Goal: Information Seeking & Learning: Compare options

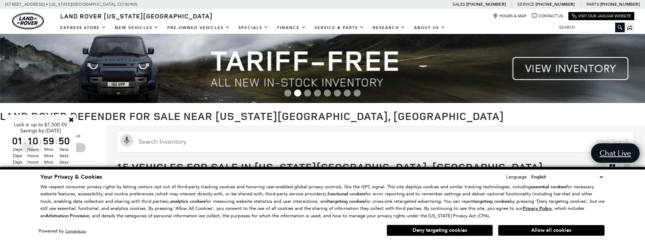
click at [542, 232] on button "Allow all cookies" at bounding box center [551, 230] width 106 height 11
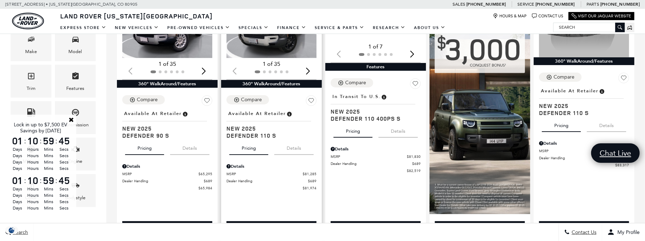
scroll to position [248, 0]
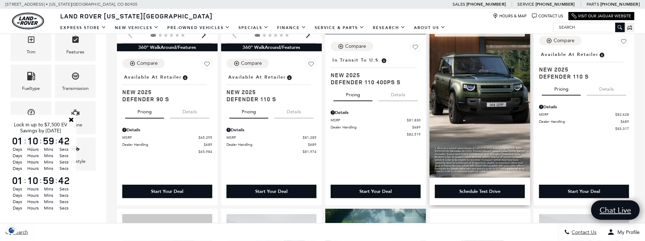
click at [484, 105] on img at bounding box center [480, 63] width 101 height 230
click at [481, 101] on img at bounding box center [480, 63] width 101 height 230
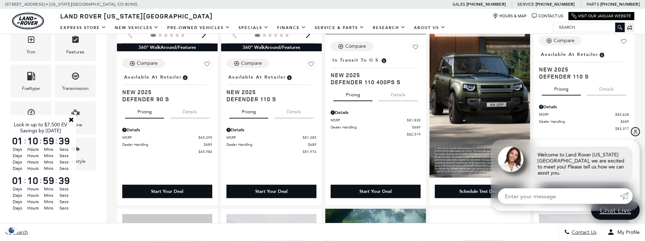
click at [637, 136] on link "✕" at bounding box center [635, 132] width 9 height 9
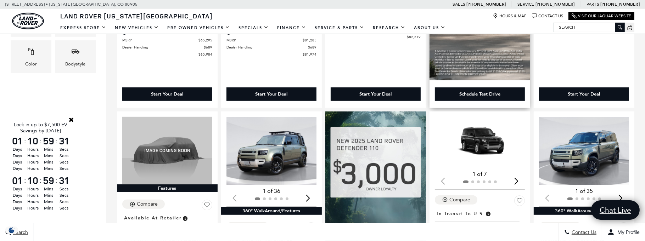
scroll to position [354, 0]
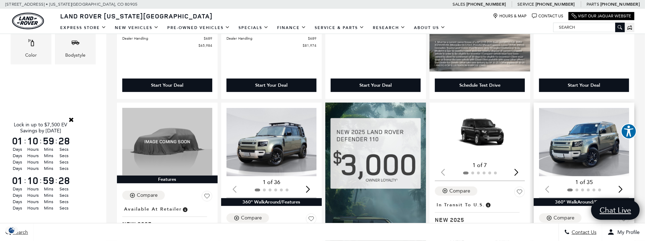
click at [607, 152] on img "1 / 2" at bounding box center [584, 142] width 91 height 68
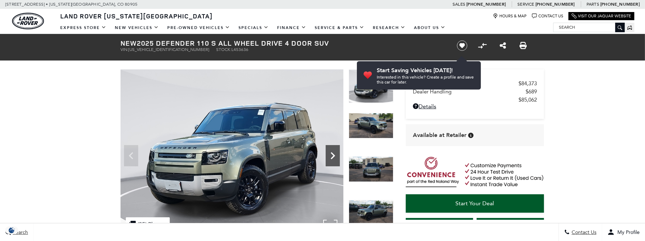
click at [332, 151] on icon "Next" at bounding box center [333, 156] width 14 height 14
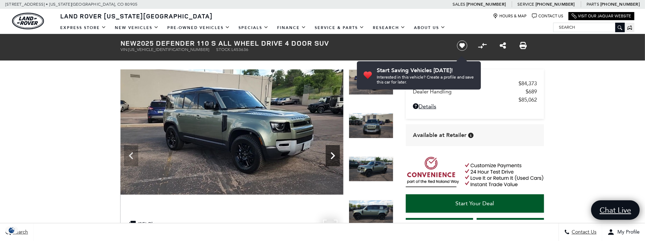
click at [332, 152] on icon "Next" at bounding box center [333, 156] width 14 height 14
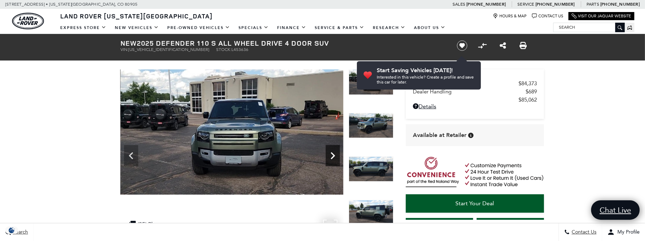
click at [332, 152] on icon "Next" at bounding box center [333, 156] width 14 height 14
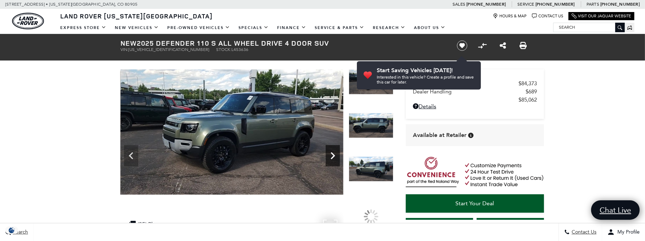
click at [332, 152] on icon "Next" at bounding box center [333, 156] width 14 height 14
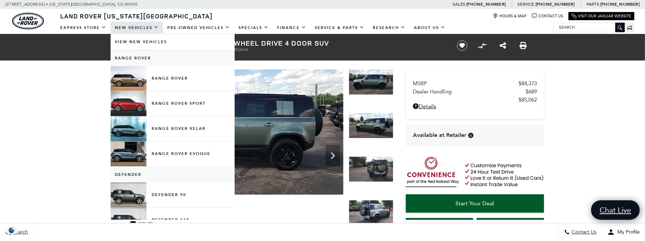
scroll to position [71, 0]
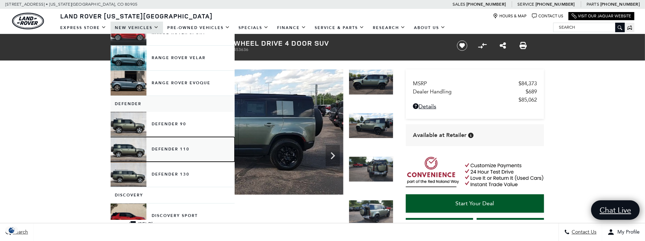
click at [124, 151] on link "Defender 110" at bounding box center [173, 149] width 124 height 25
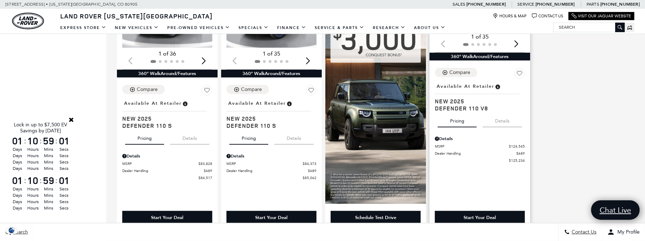
scroll to position [390, 0]
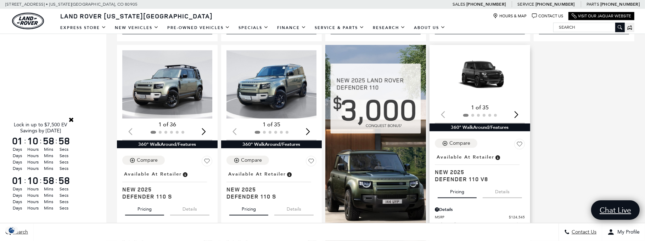
click at [487, 83] on img "1 / 2" at bounding box center [480, 75] width 91 height 51
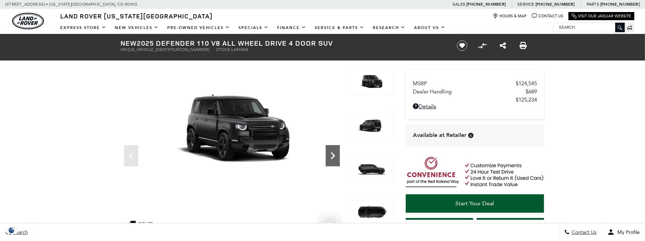
click at [334, 157] on icon "Next" at bounding box center [333, 156] width 14 height 14
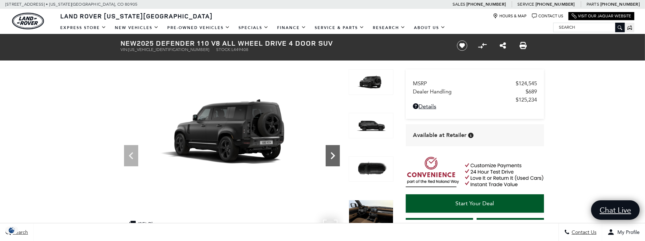
click at [334, 157] on icon "Next" at bounding box center [333, 156] width 14 height 14
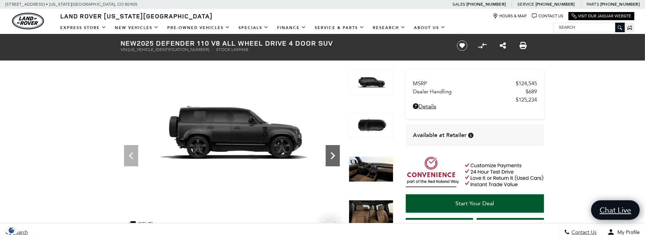
click at [334, 157] on icon "Next" at bounding box center [333, 156] width 14 height 14
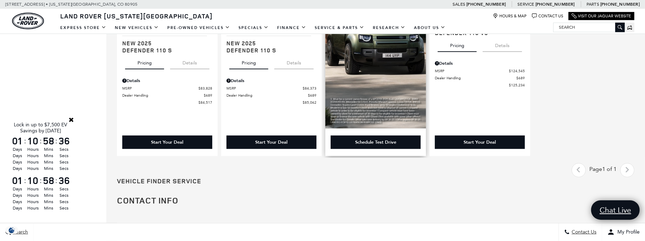
scroll to position [532, 0]
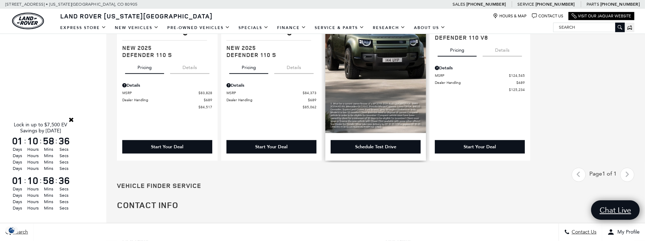
click at [370, 126] on img at bounding box center [375, 18] width 101 height 230
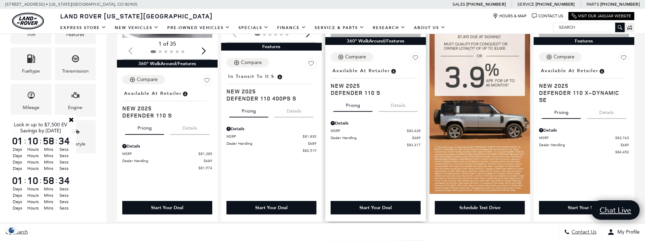
scroll to position [0, 0]
